Goal: Browse casually

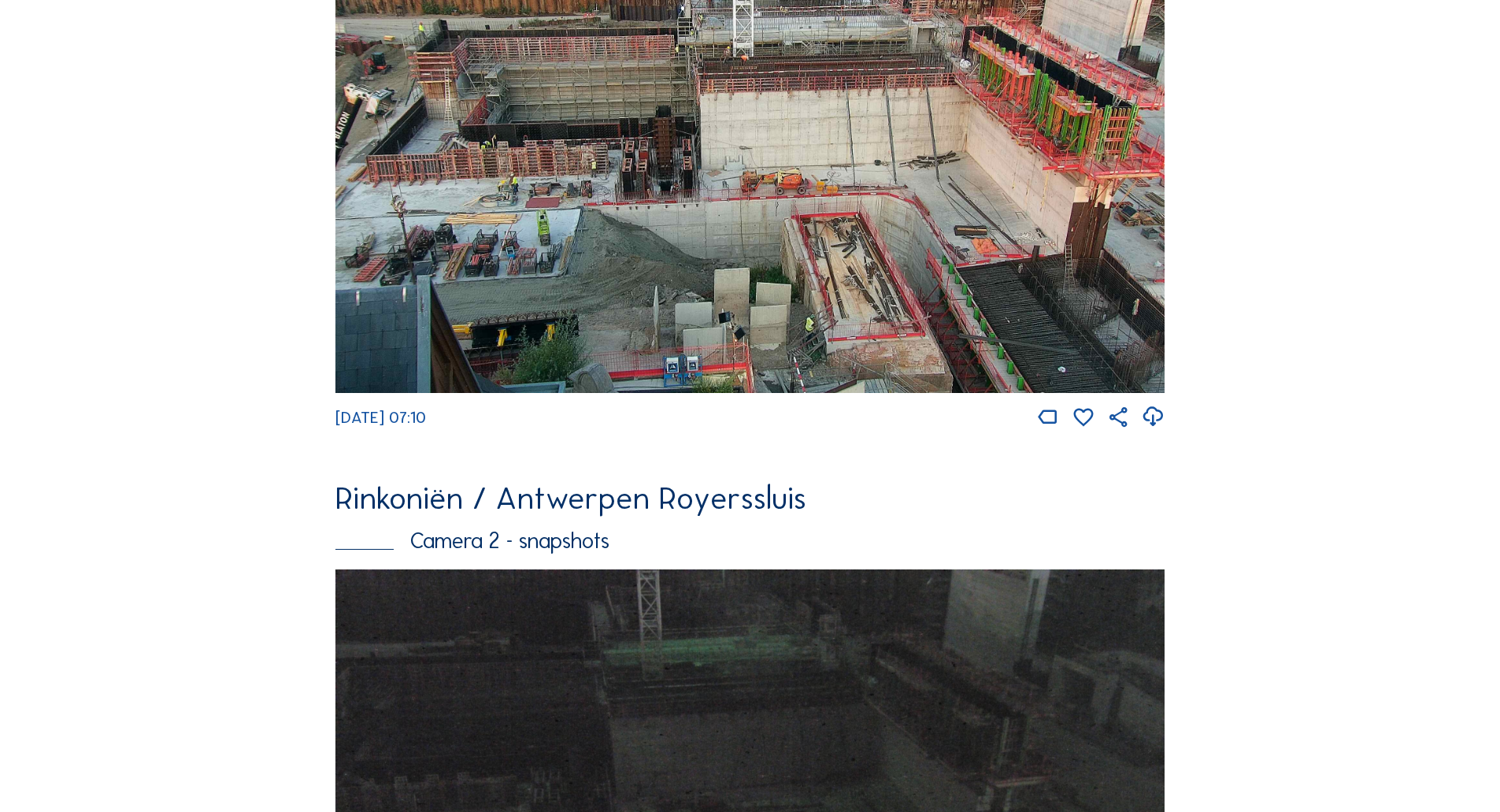
scroll to position [1045, 0]
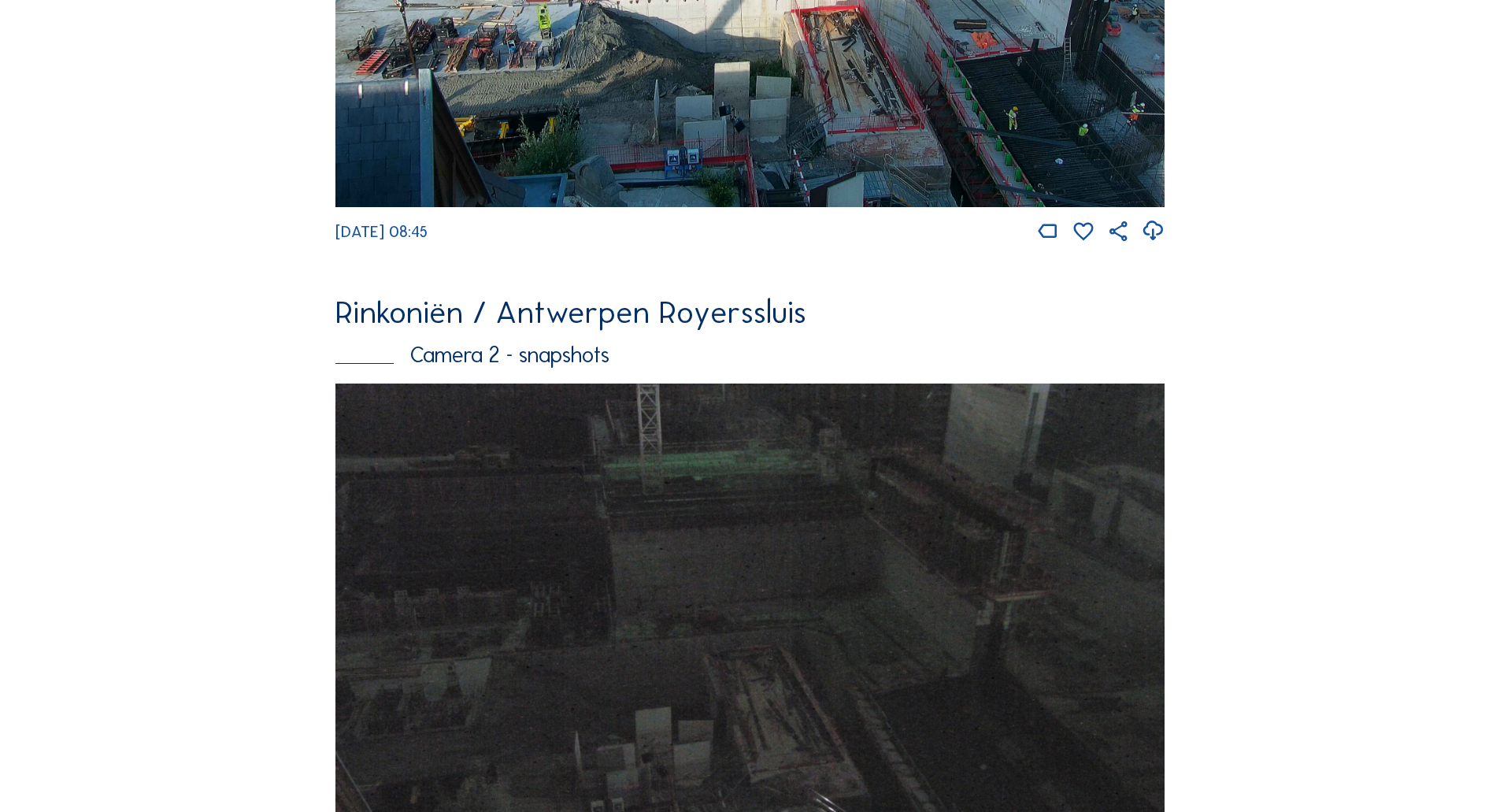
scroll to position [1282, 0]
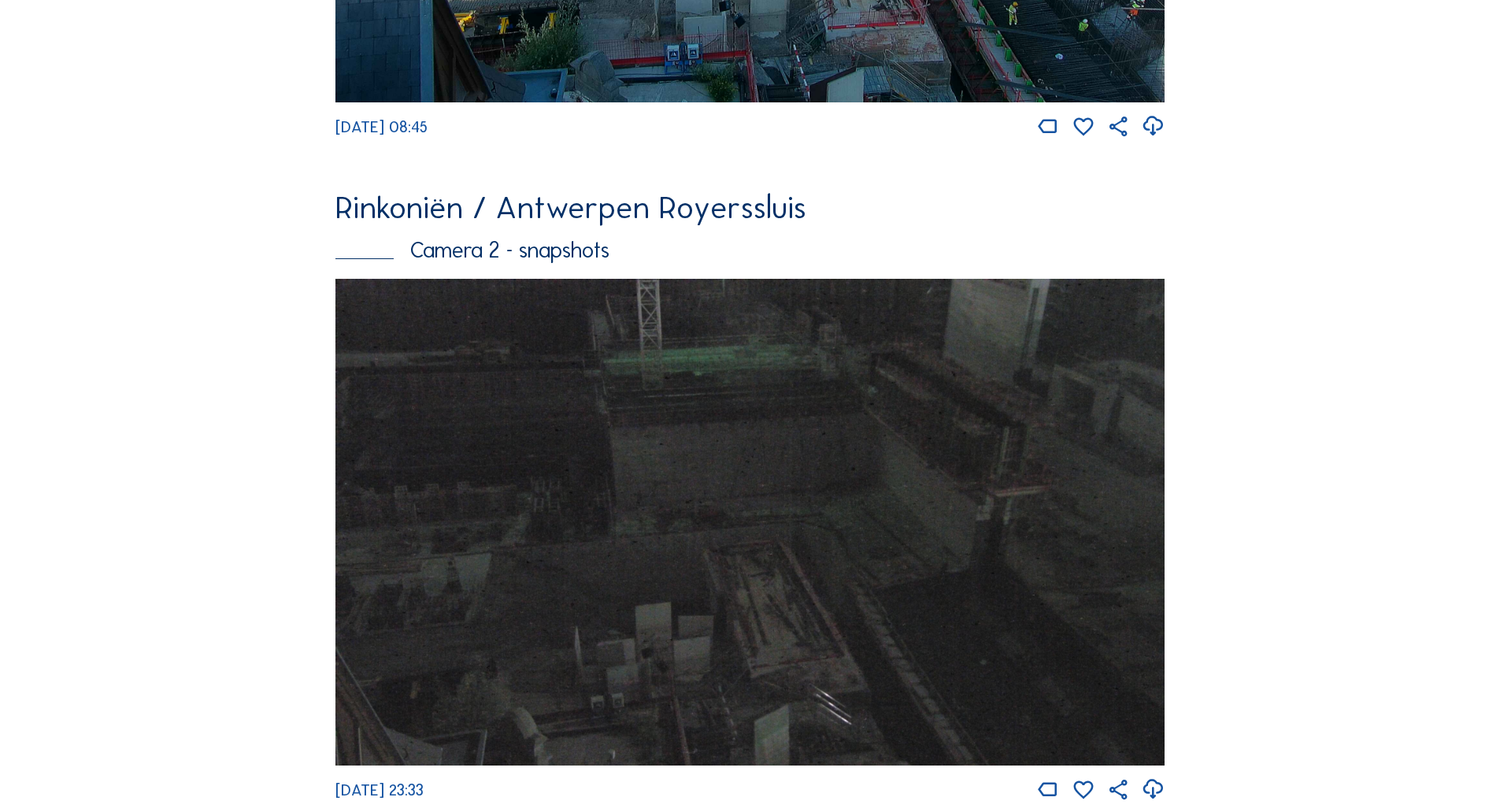
click at [757, 508] on img at bounding box center [749, 522] width 829 height 487
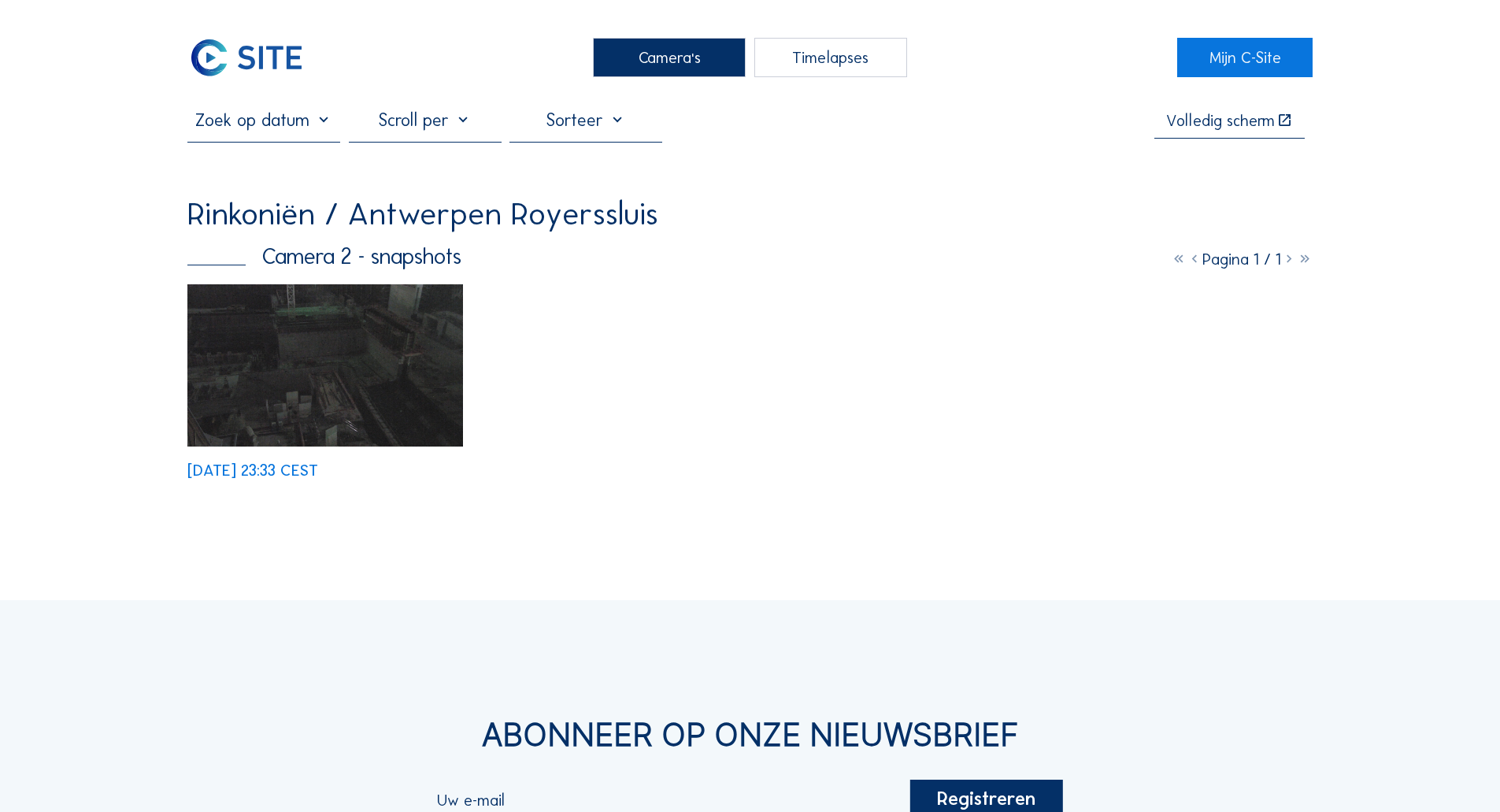
click at [272, 404] on img at bounding box center [325, 365] width 275 height 161
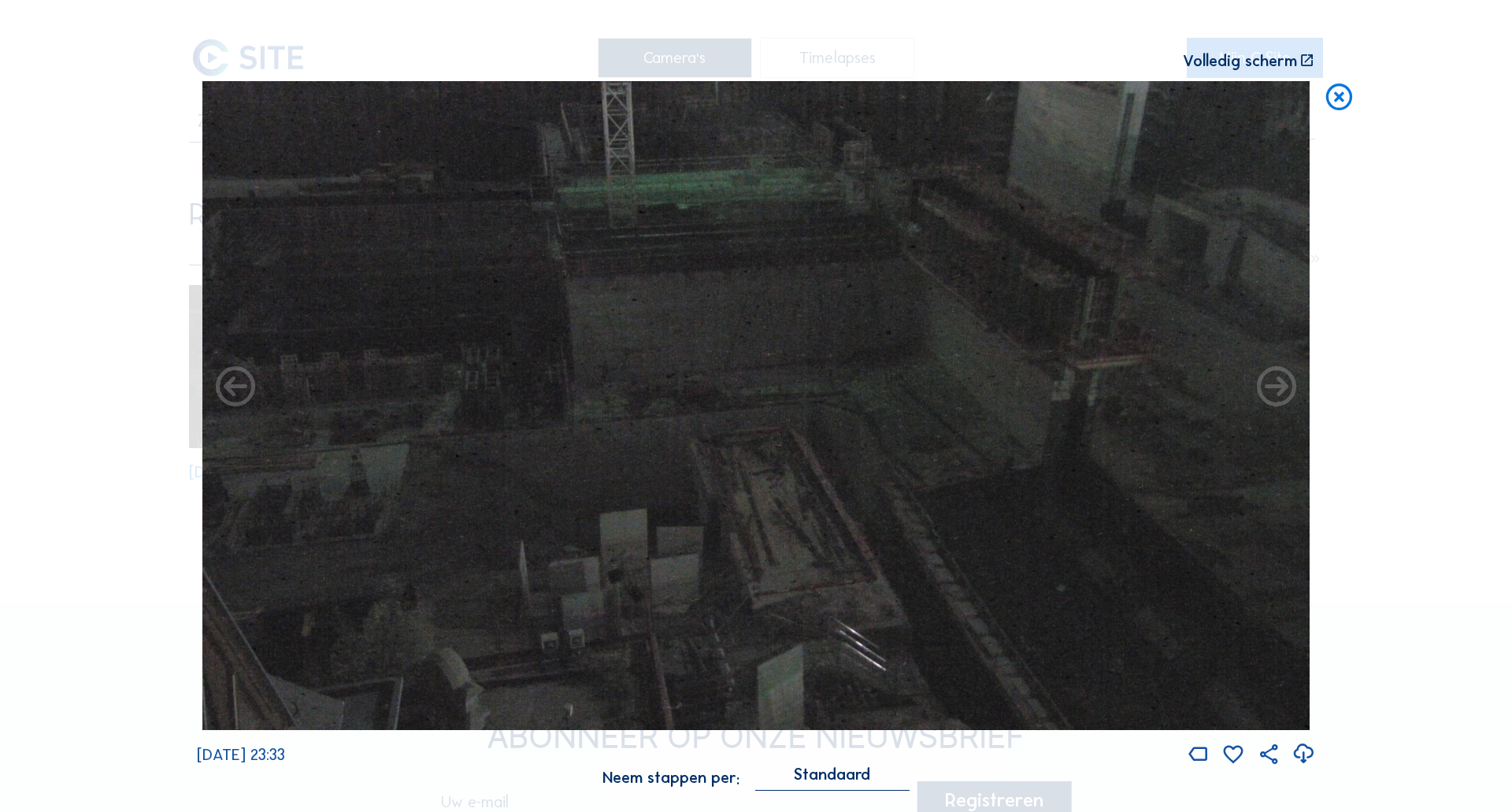
click at [1344, 101] on icon at bounding box center [1338, 97] width 31 height 33
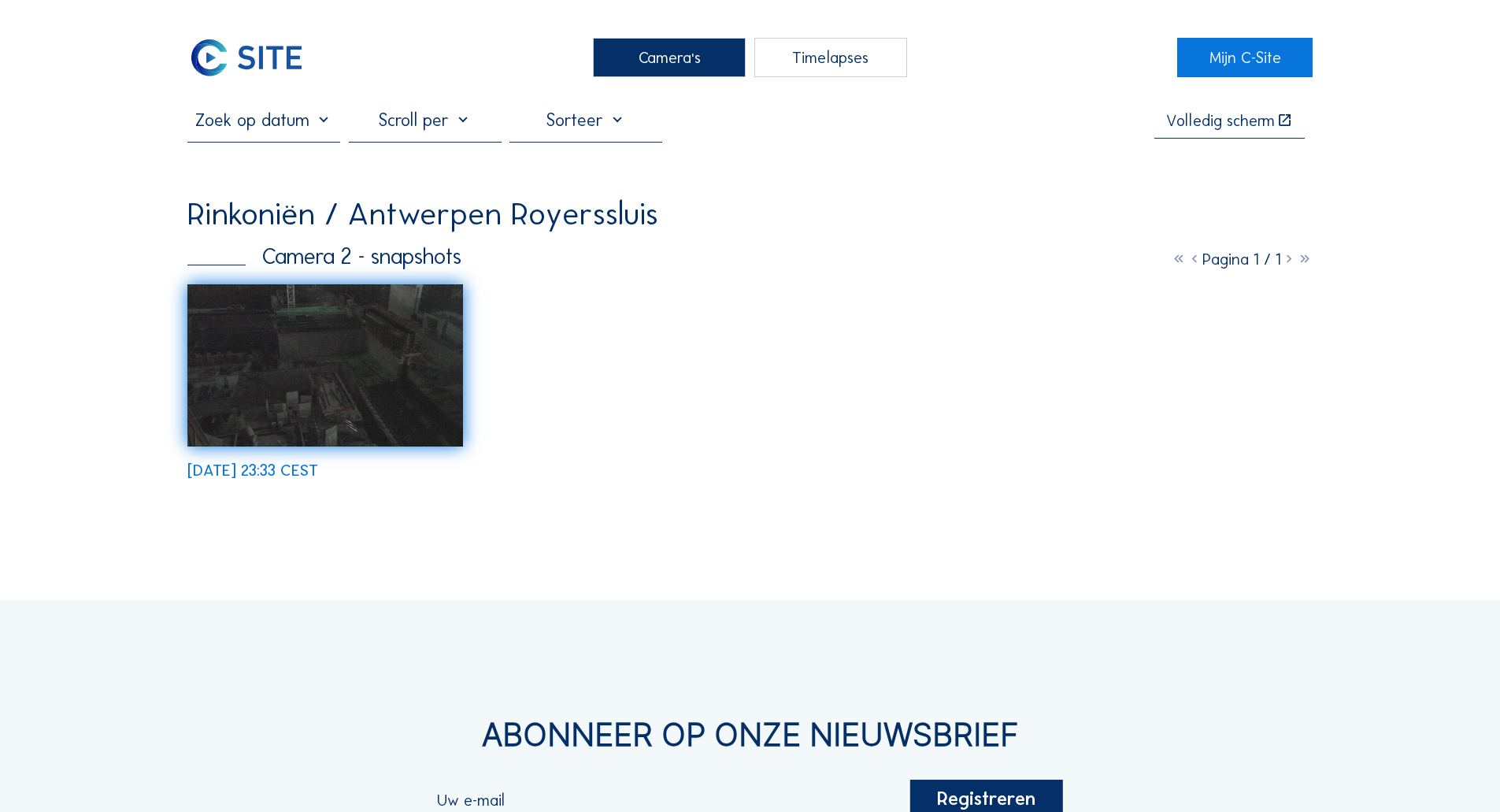
drag, startPoint x: 66, startPoint y: 280, endPoint x: 152, endPoint y: 203, distance: 115.4
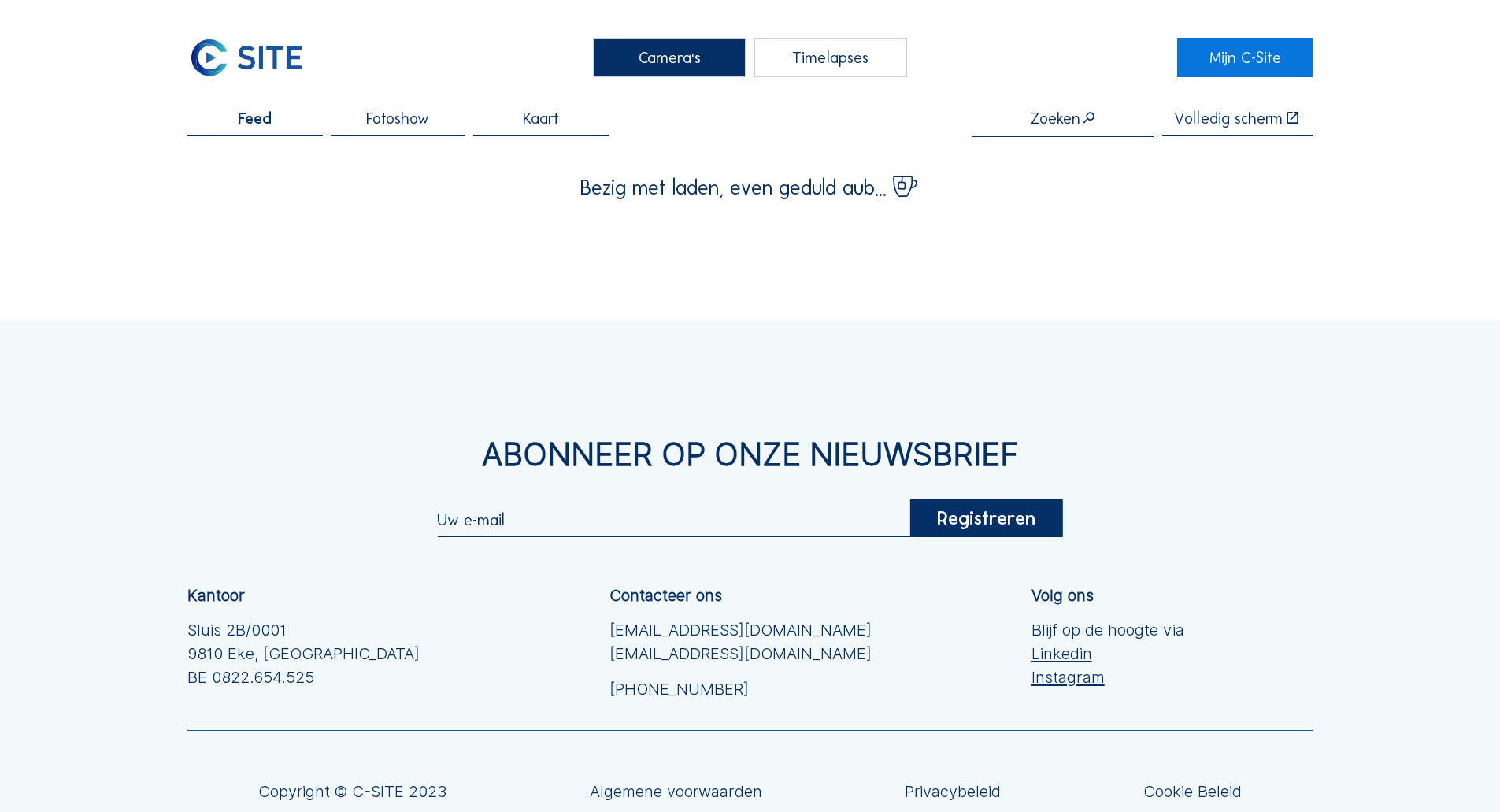
scroll to position [152, 0]
